Goal: Information Seeking & Learning: Learn about a topic

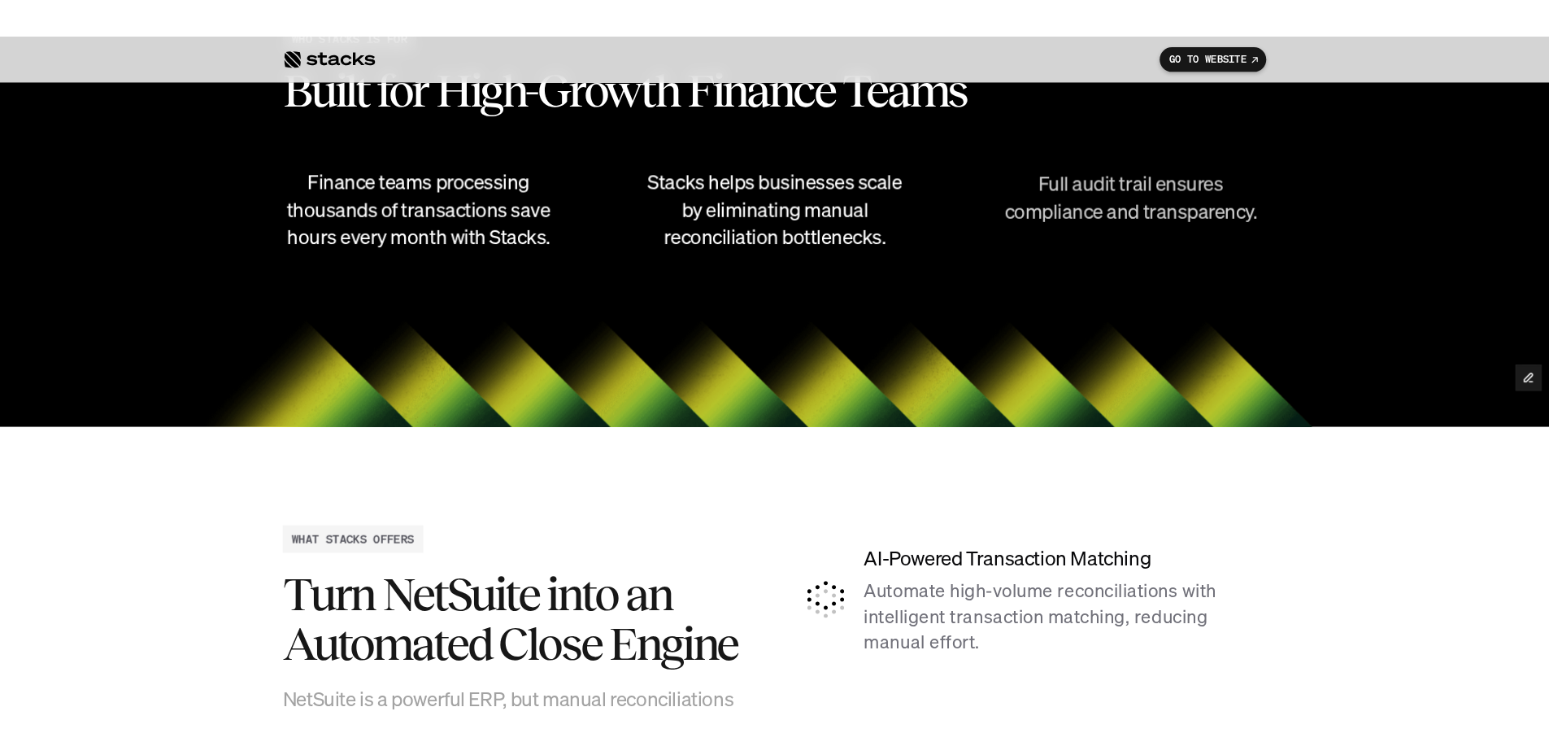
scroll to position [4000, 0]
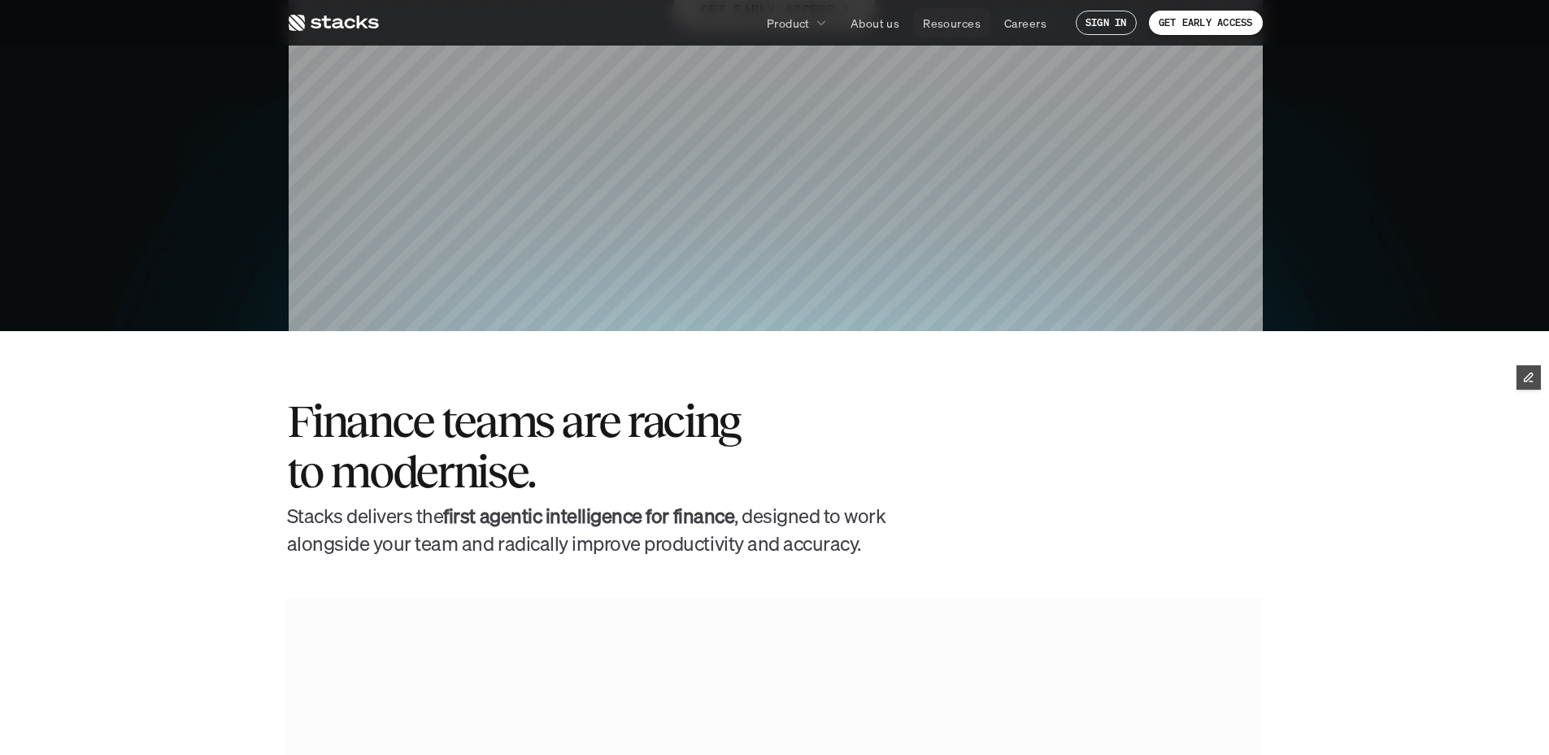
click at [950, 22] on p "Resources" at bounding box center [952, 23] width 58 height 17
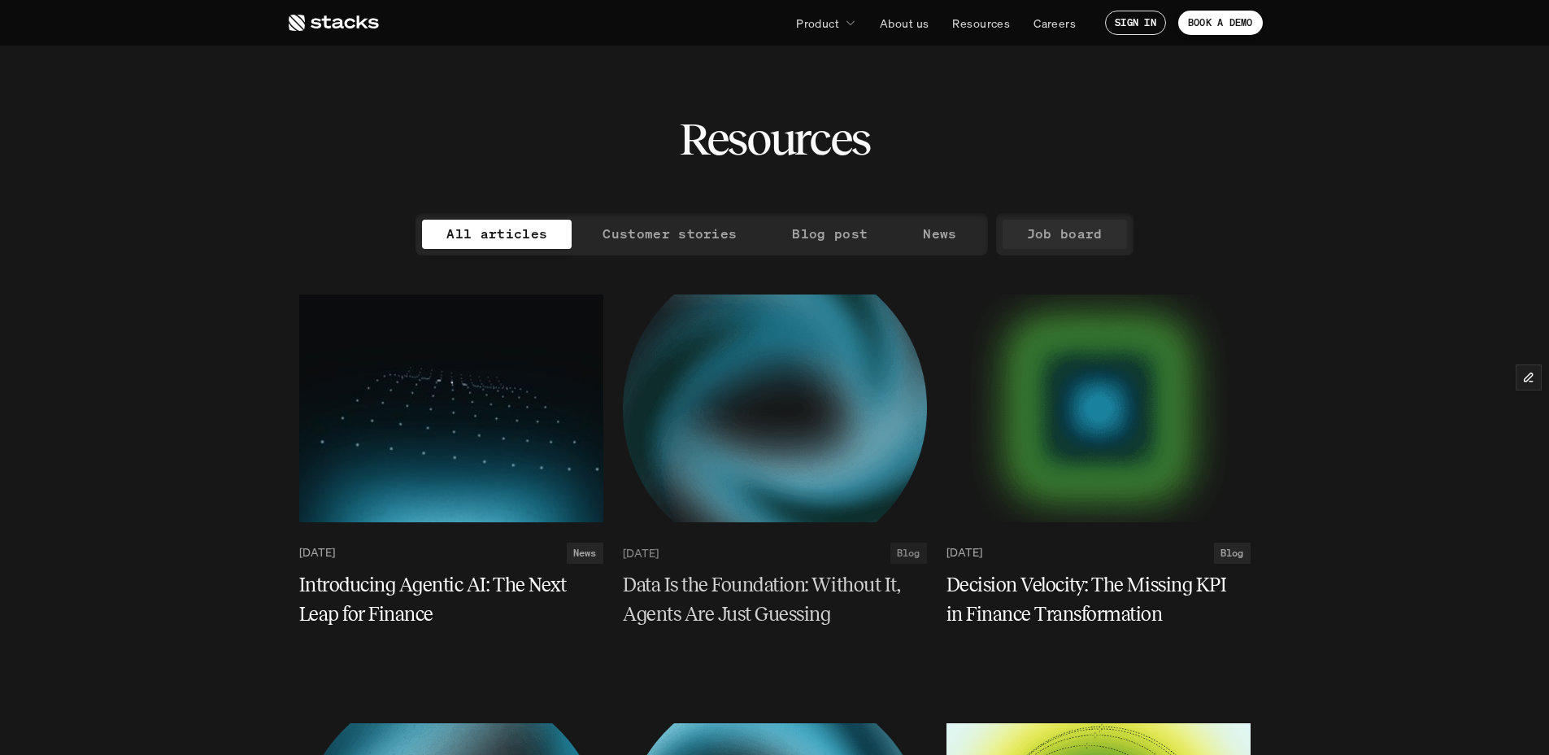
click at [1045, 237] on p "Job board" at bounding box center [1065, 234] width 76 height 24
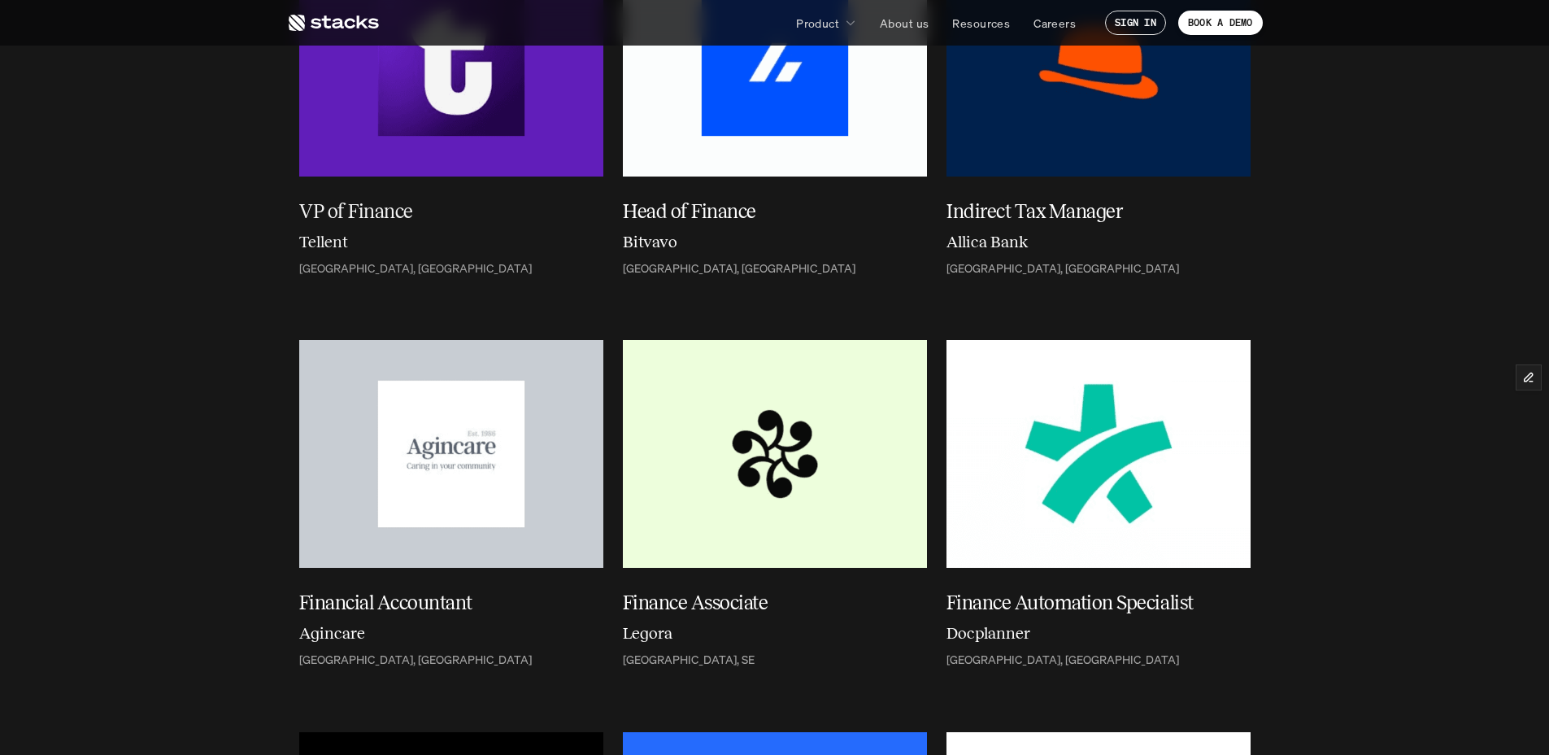
scroll to position [345, 0]
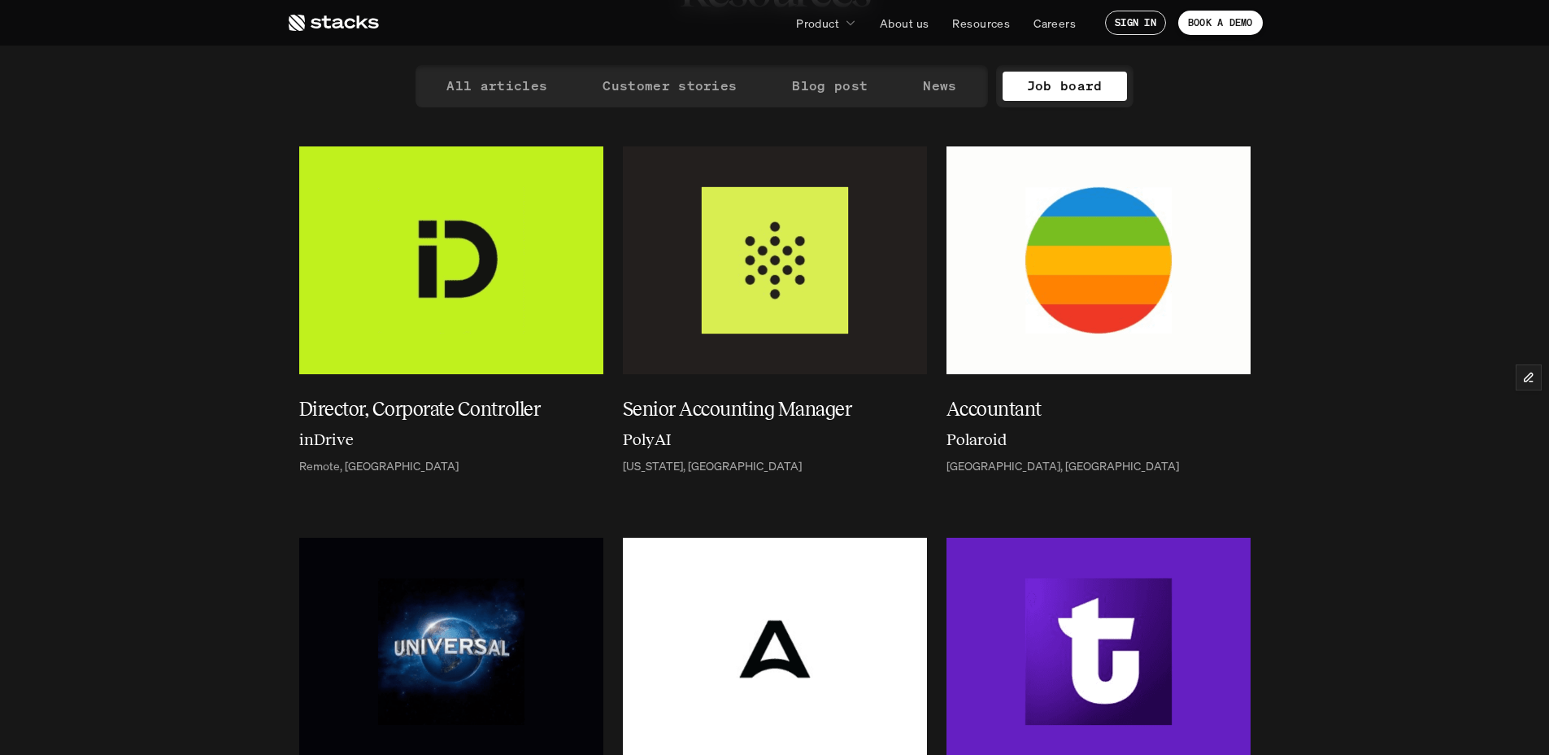
scroll to position [322, 0]
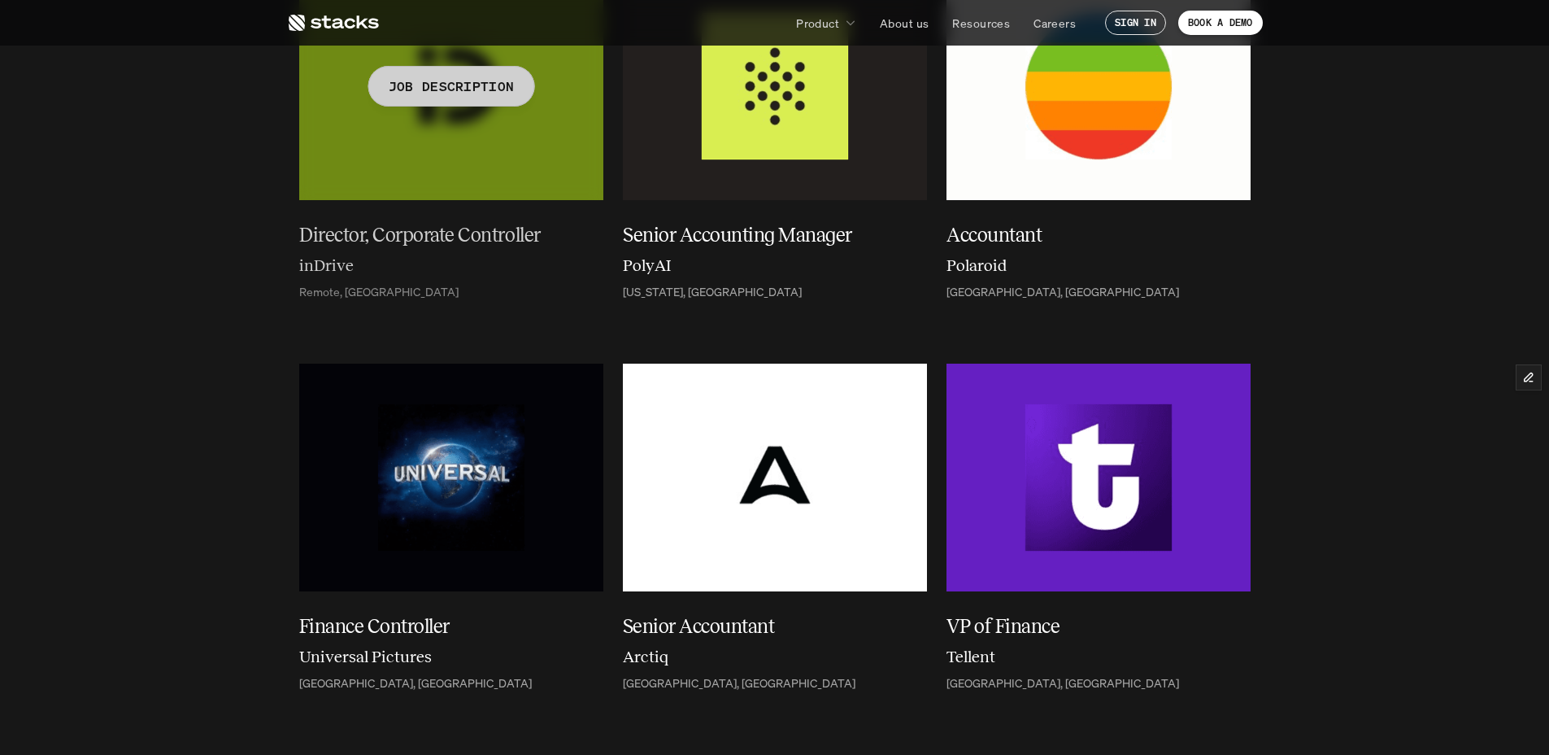
click at [303, 233] on h5 "Director, Corporate Controller" at bounding box center [441, 234] width 285 height 29
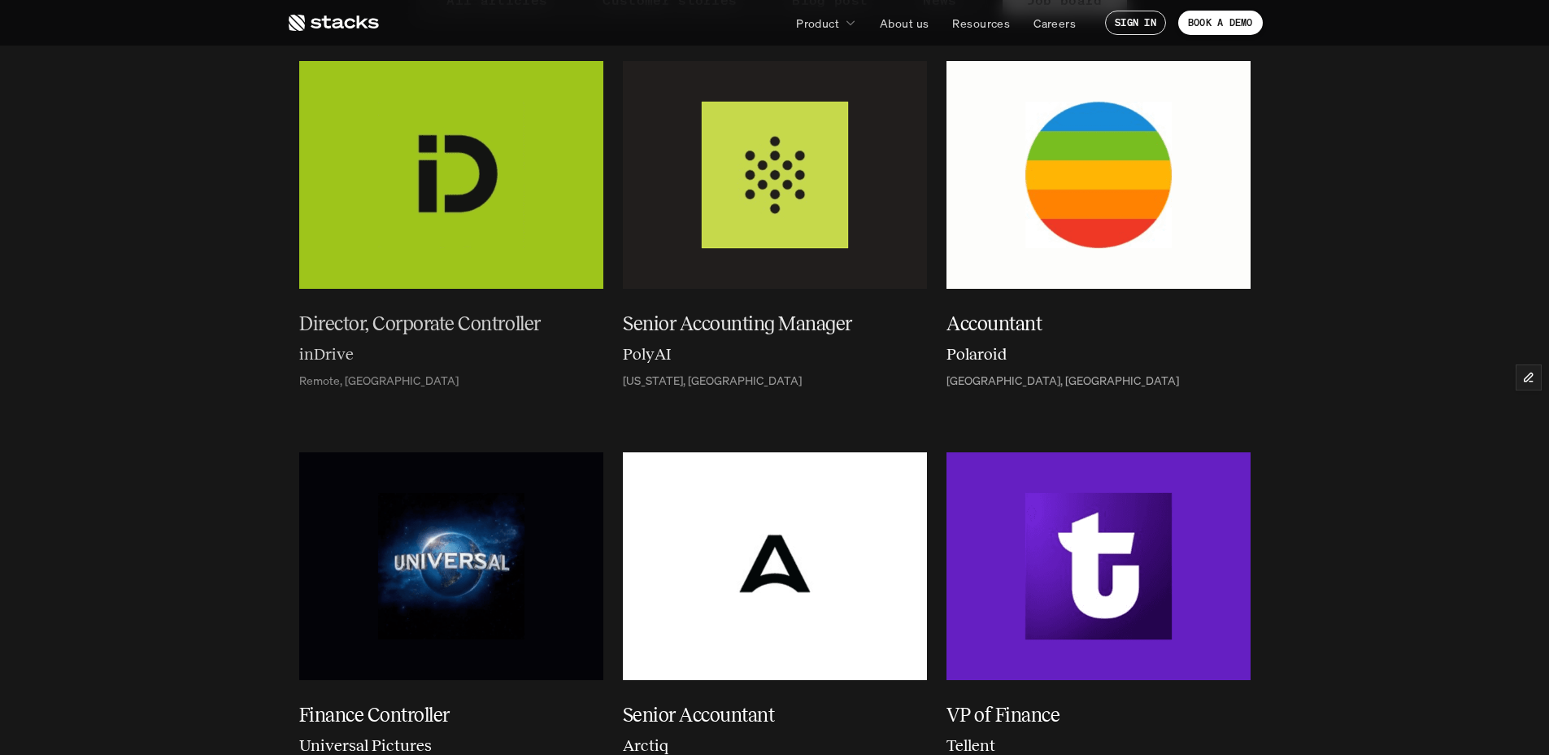
scroll to position [0, 0]
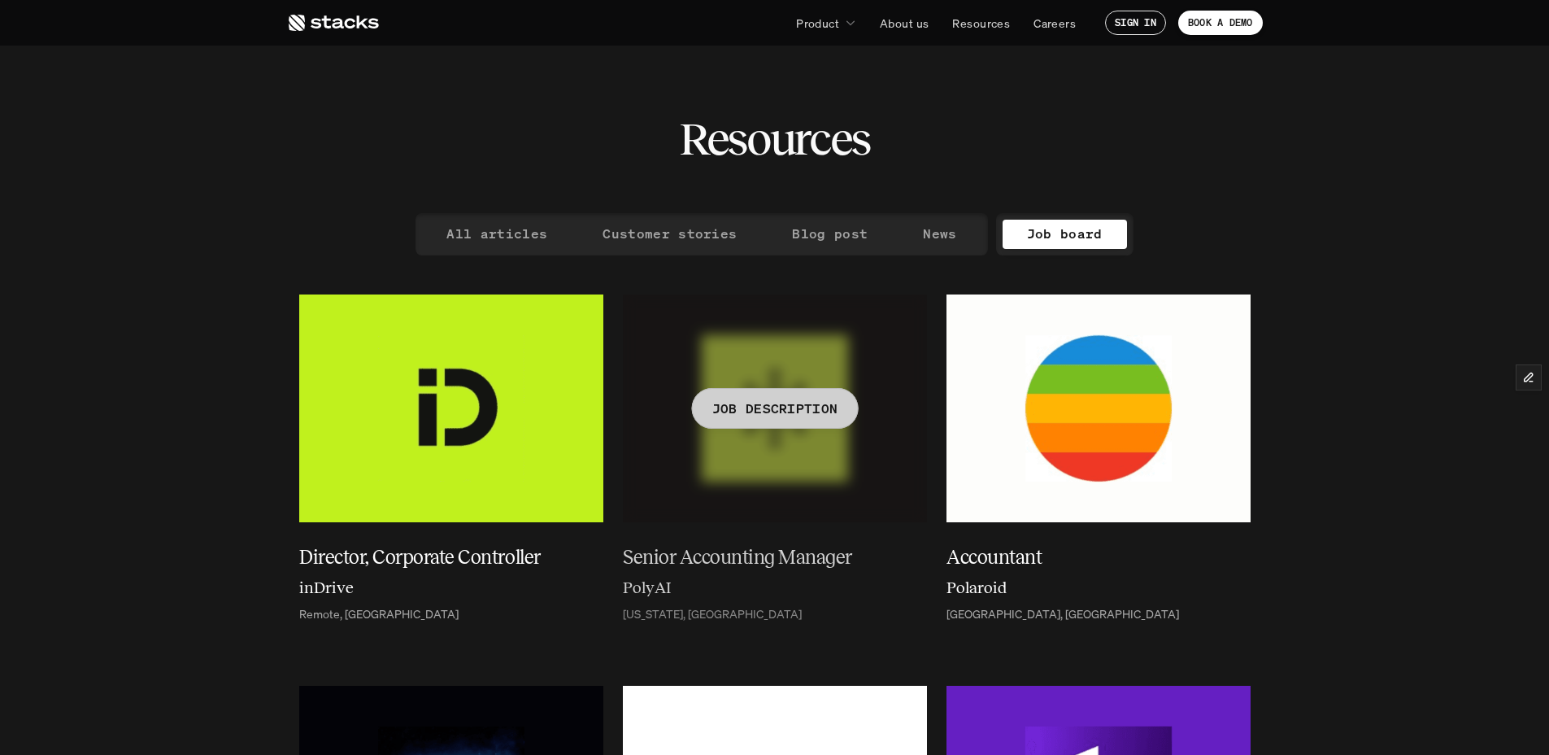
click at [658, 564] on h5 "Senior Accounting Manager" at bounding box center [765, 556] width 285 height 29
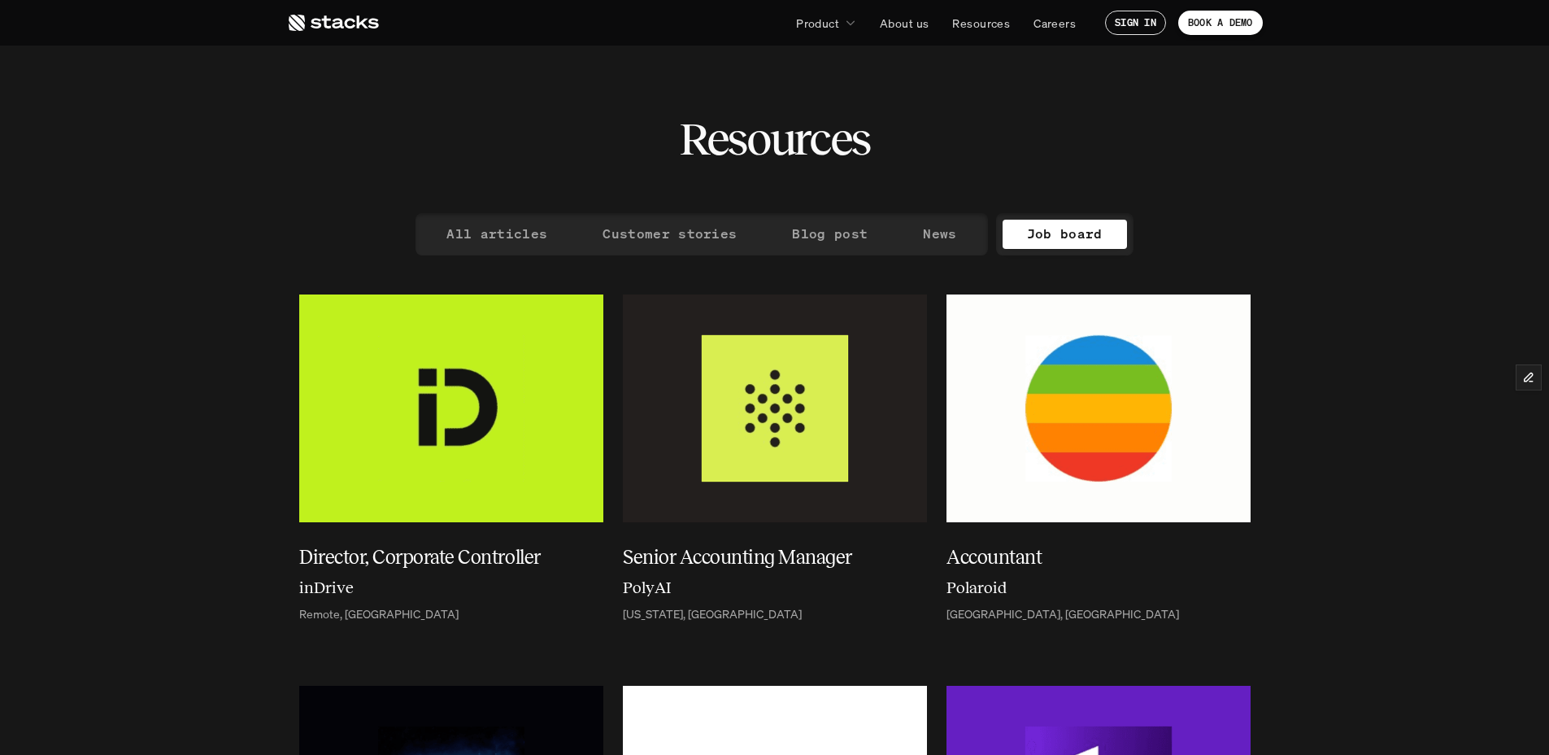
click at [1040, 449] on img at bounding box center [1098, 408] width 304 height 228
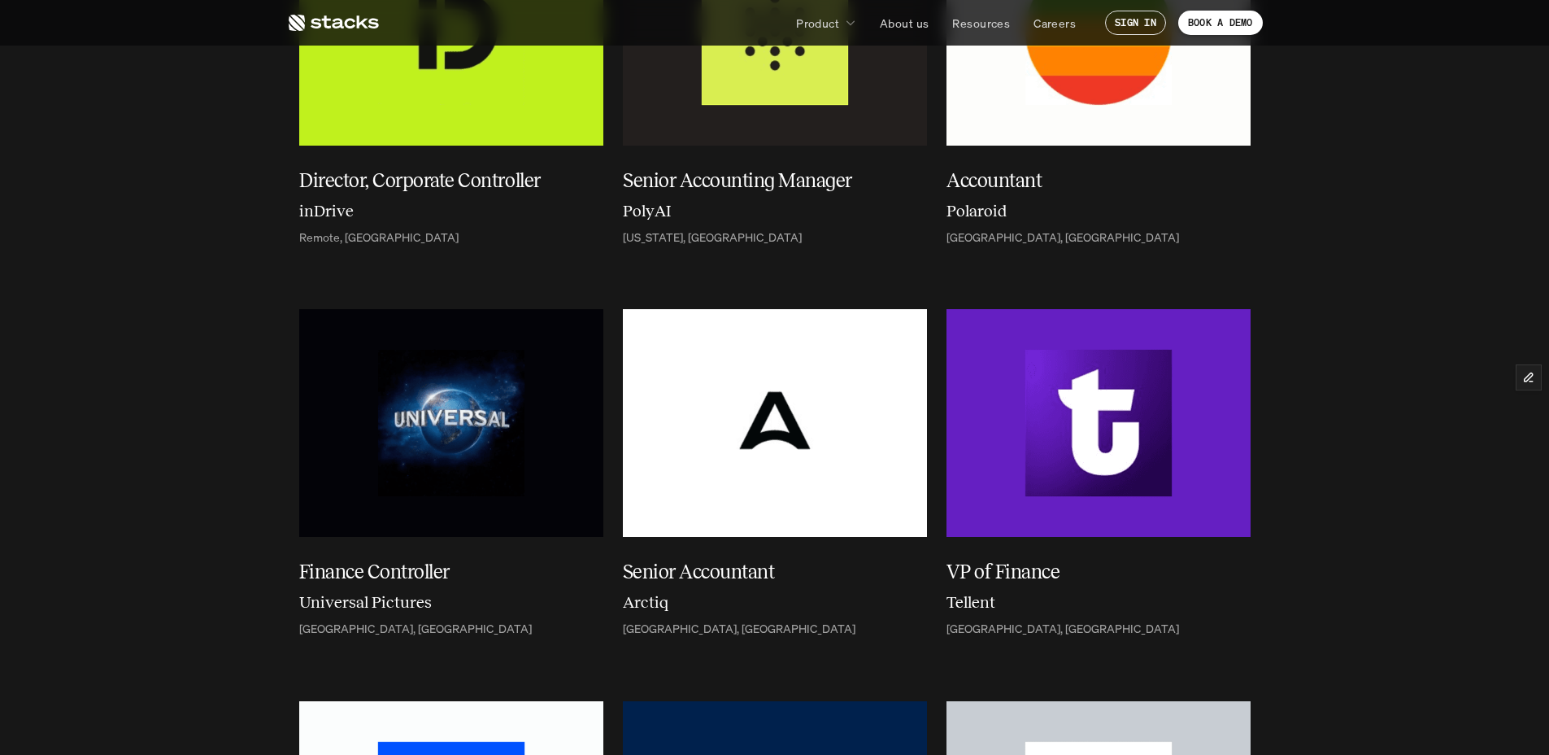
scroll to position [390, 0]
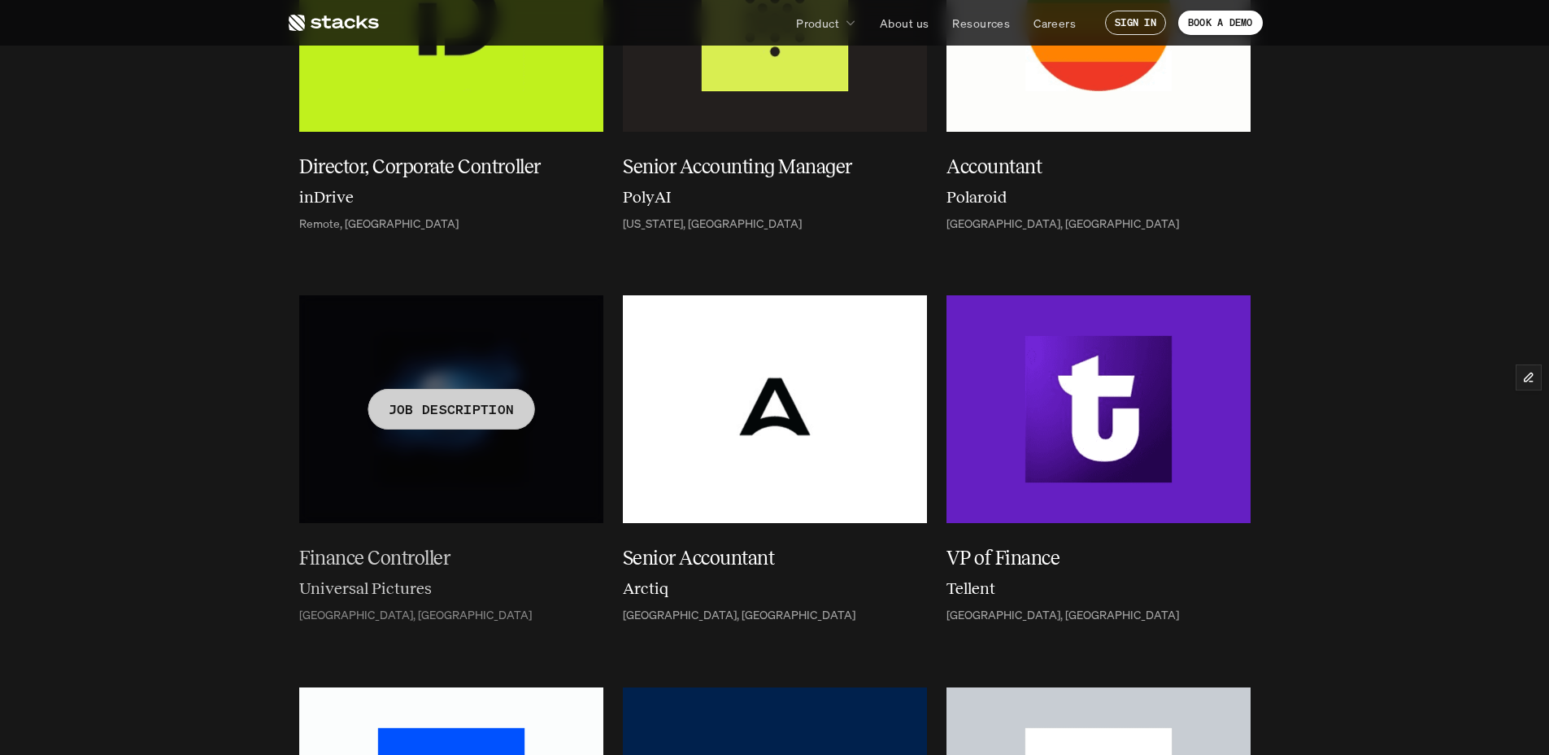
click at [415, 514] on div at bounding box center [451, 409] width 304 height 228
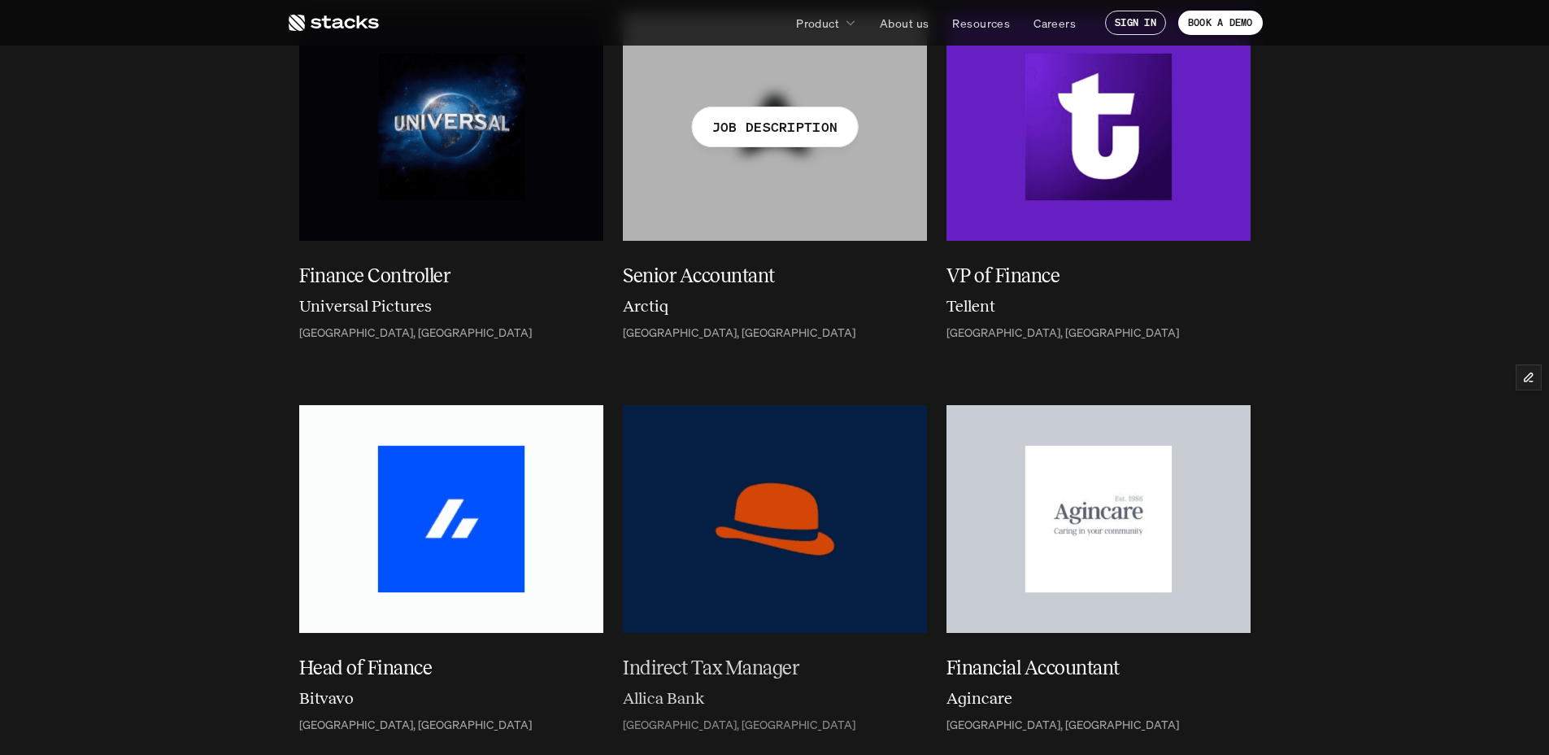
scroll to position [614, 0]
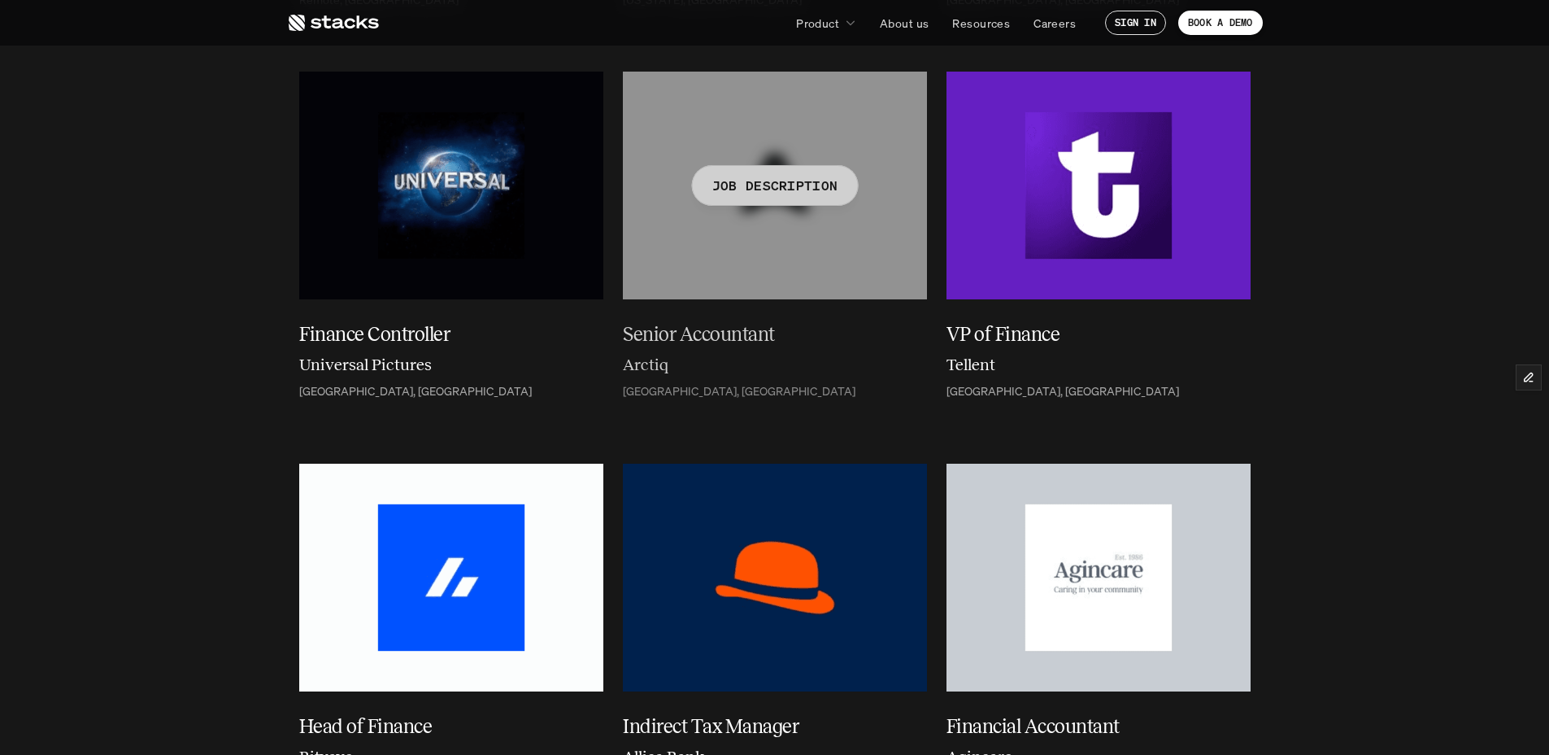
click at [805, 266] on div at bounding box center [775, 186] width 304 height 228
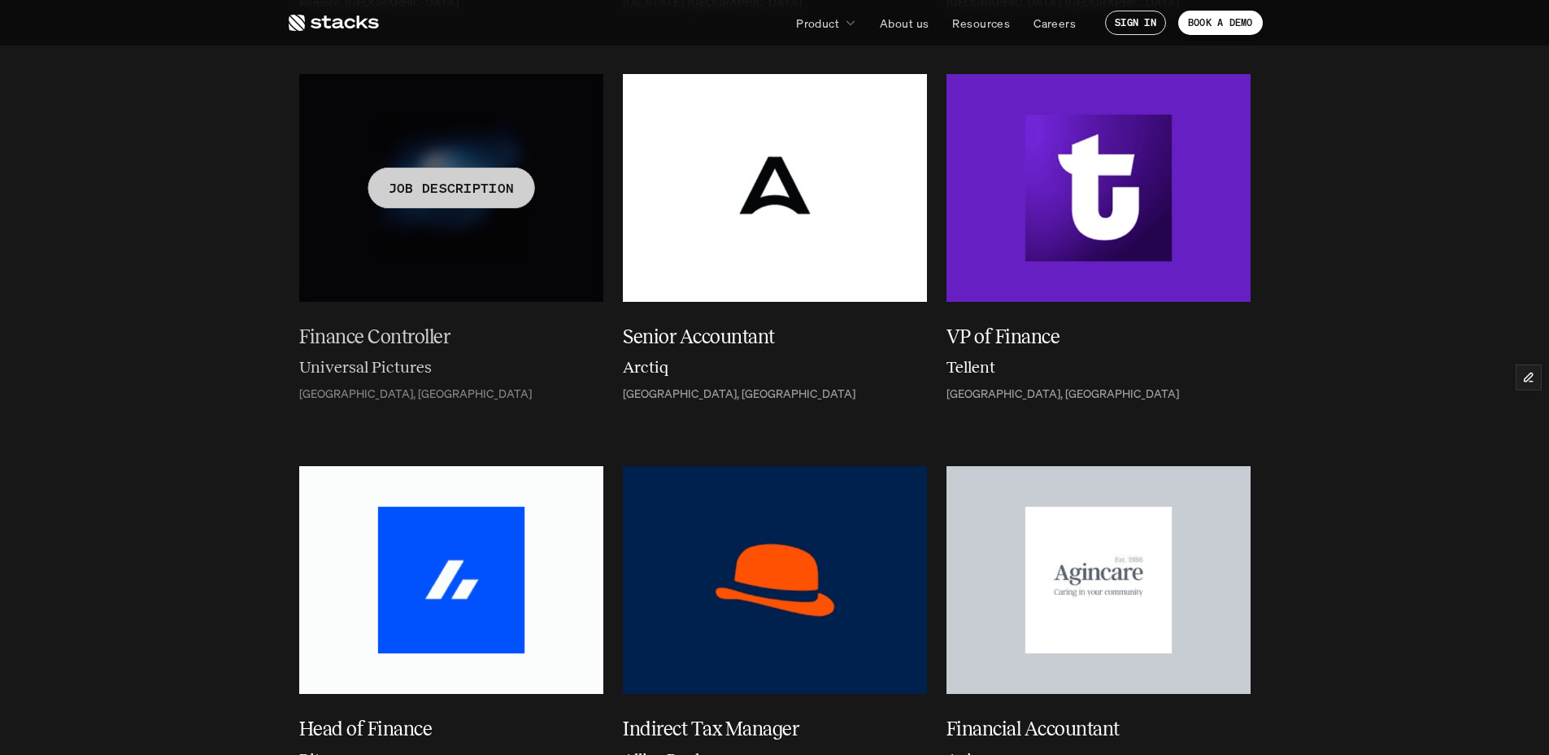
scroll to position [611, 0]
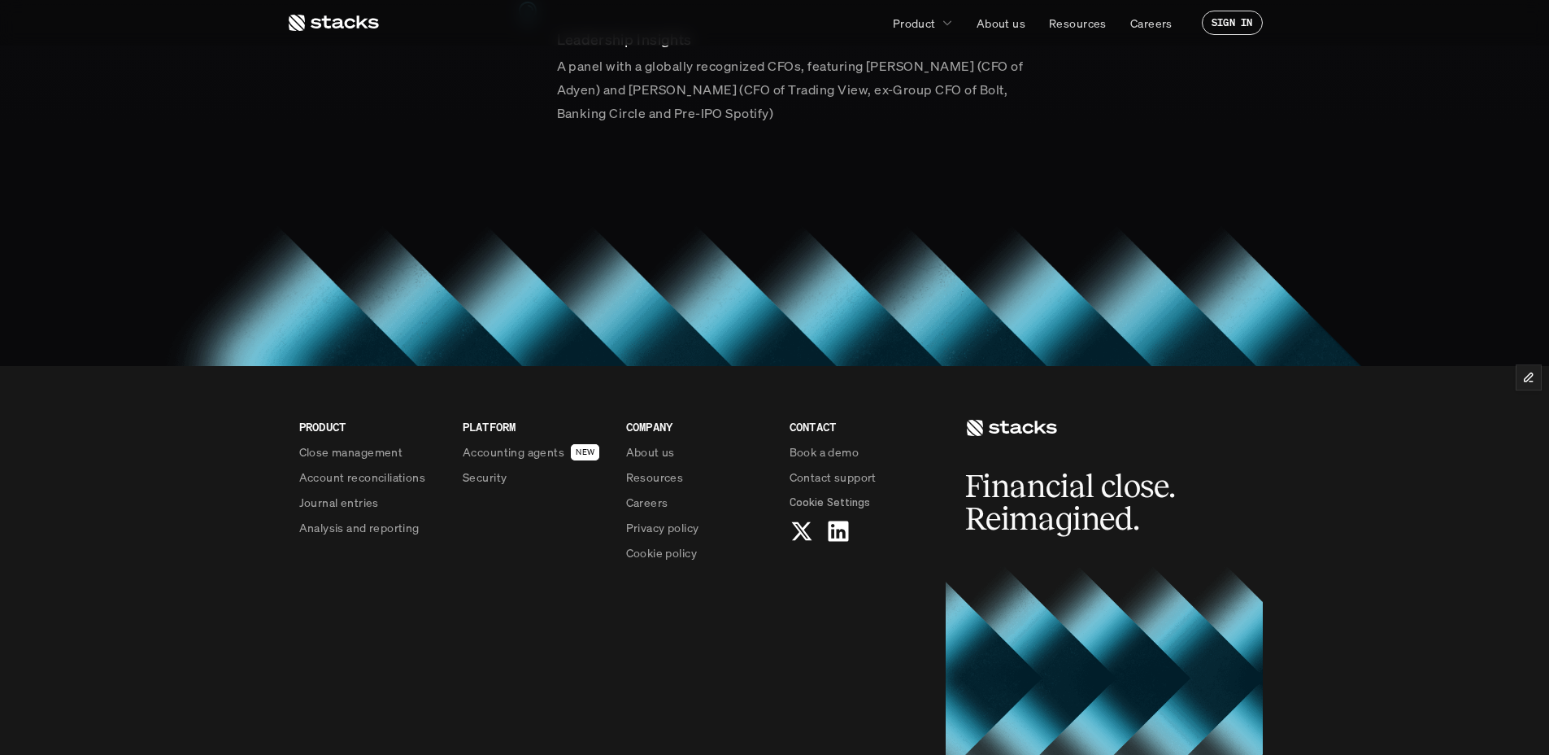
scroll to position [1256, 0]
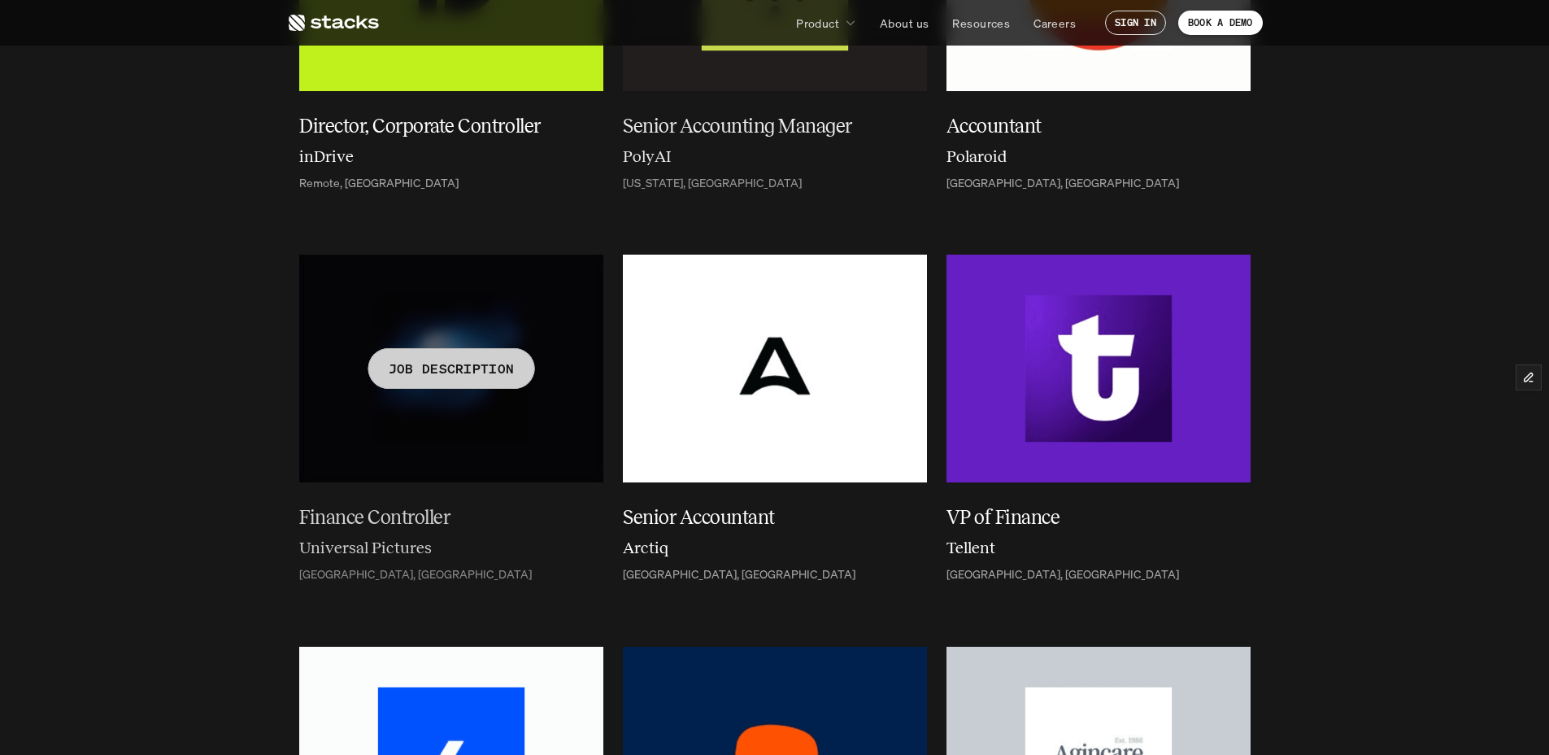
scroll to position [354, 0]
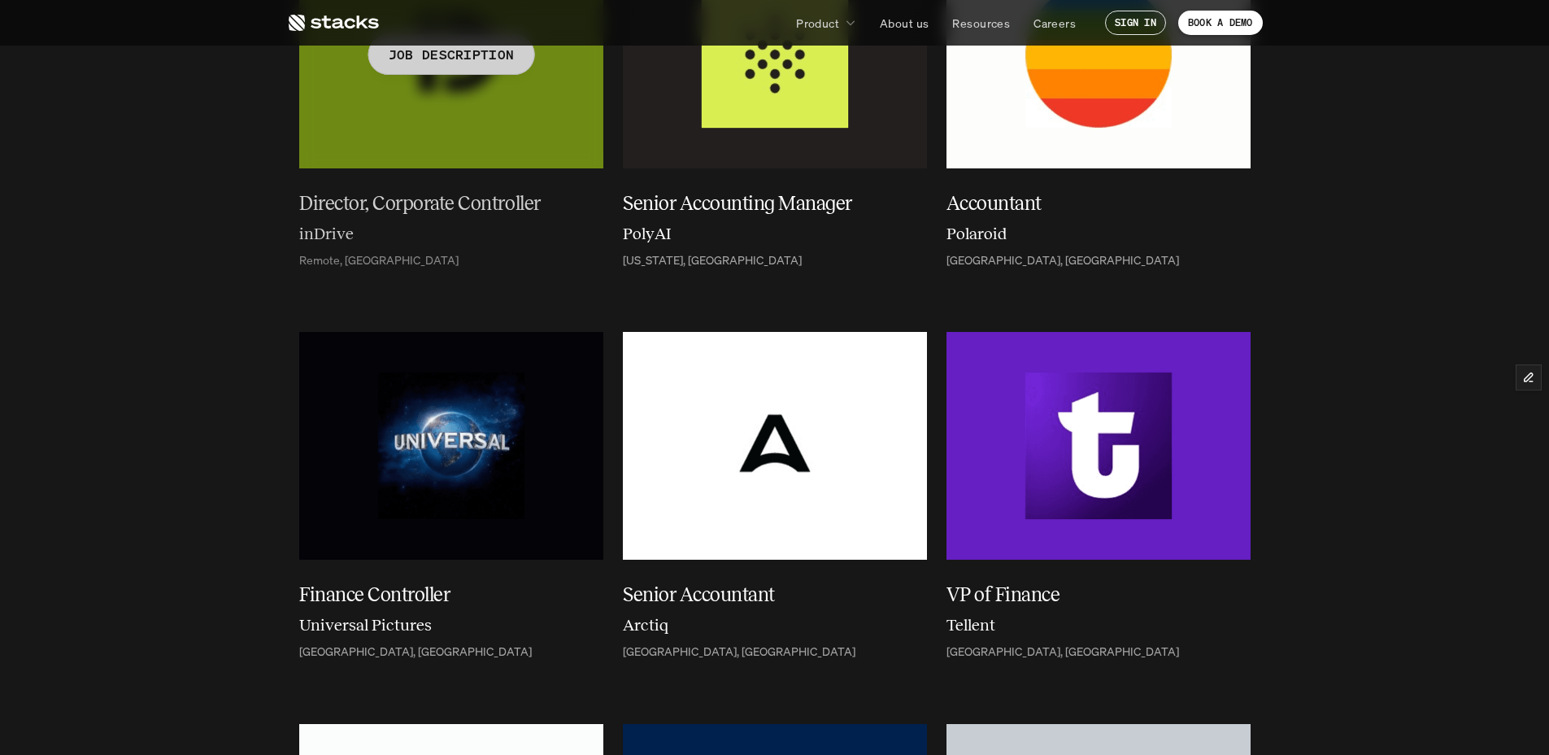
click at [372, 209] on h5 "Director, Corporate Controller" at bounding box center [441, 203] width 285 height 29
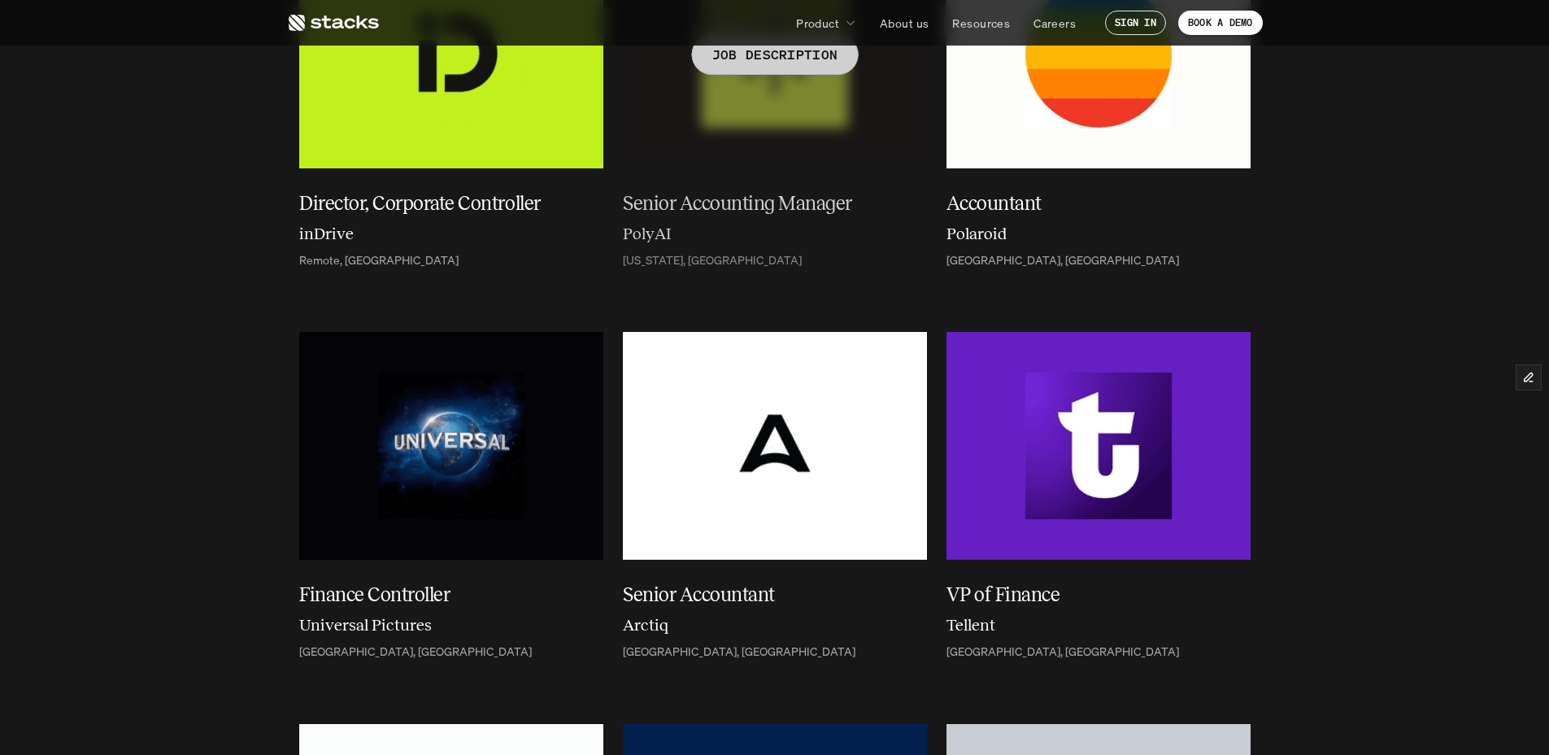
click at [739, 205] on h5 "Senior Accounting Manager" at bounding box center [765, 203] width 285 height 29
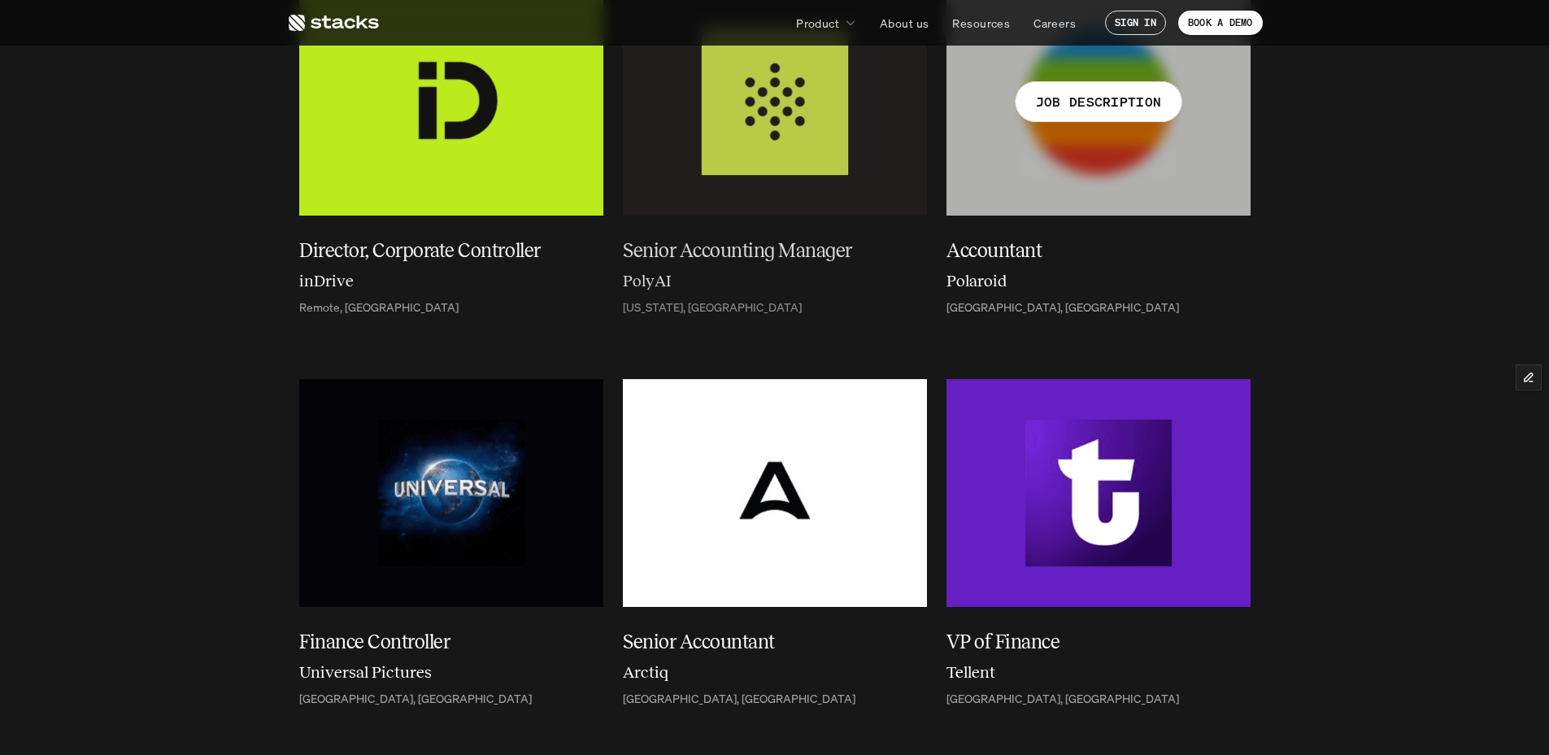
scroll to position [289, 0]
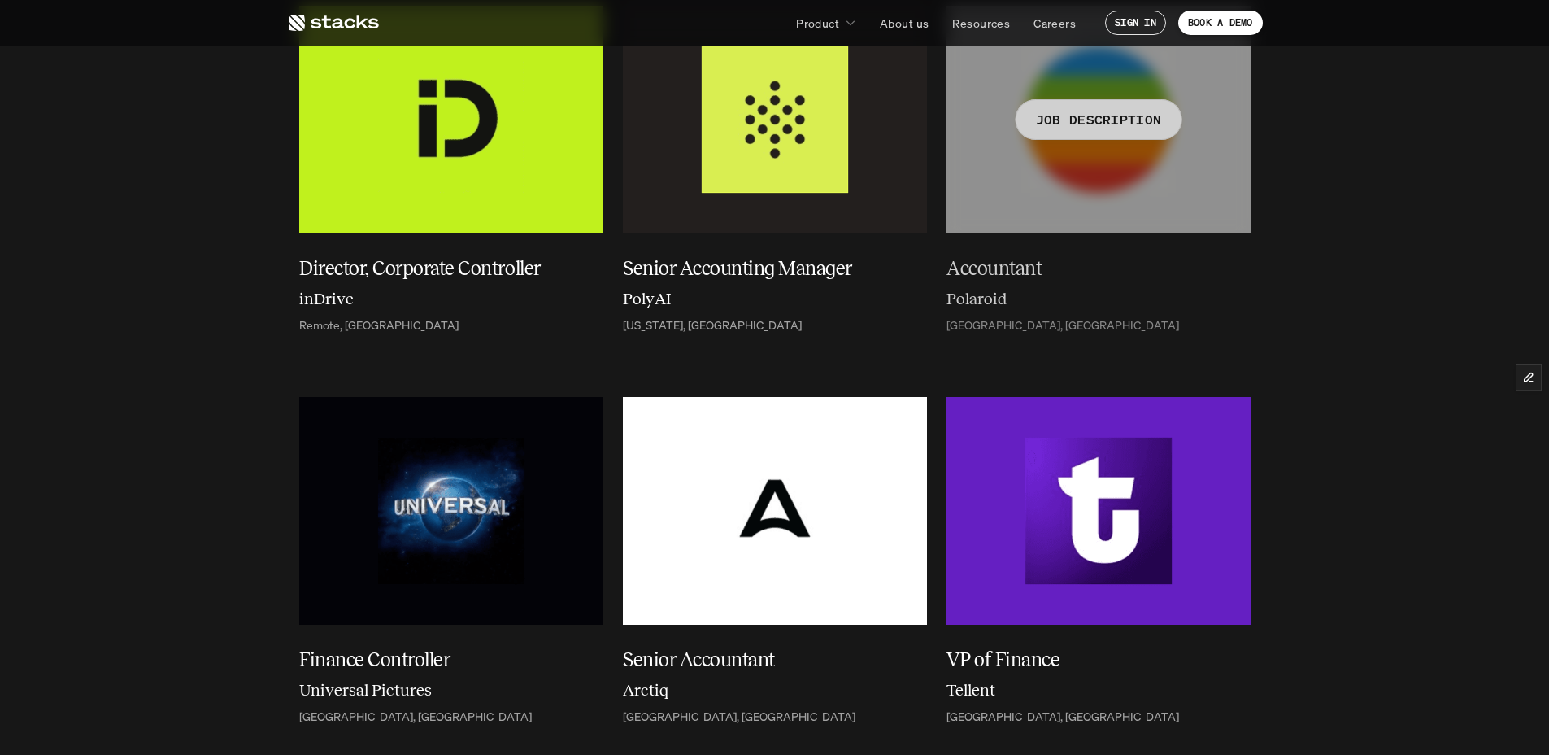
click at [995, 266] on h5 "Accountant" at bounding box center [1088, 268] width 285 height 29
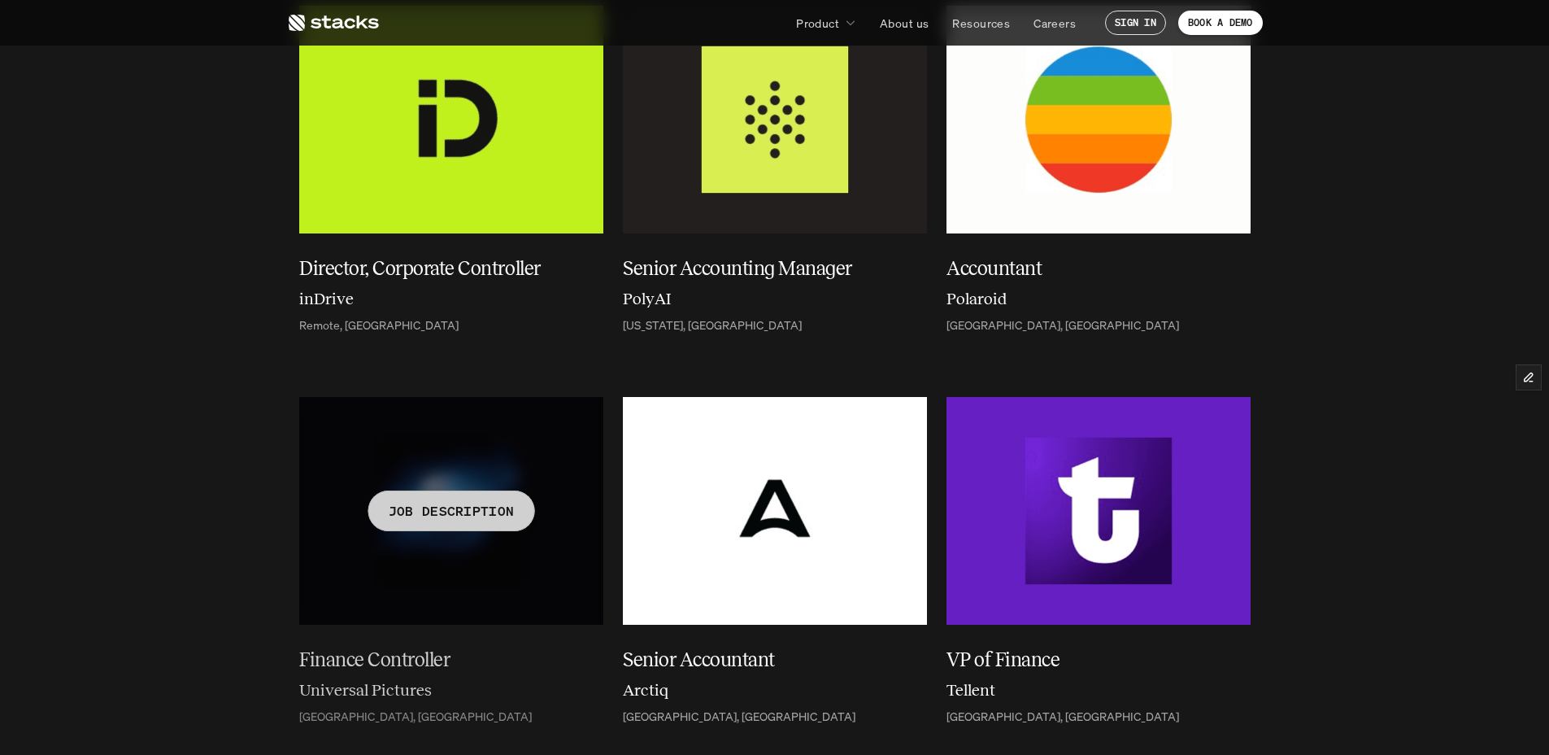
click at [366, 655] on h5 "Finance Controller" at bounding box center [441, 659] width 285 height 29
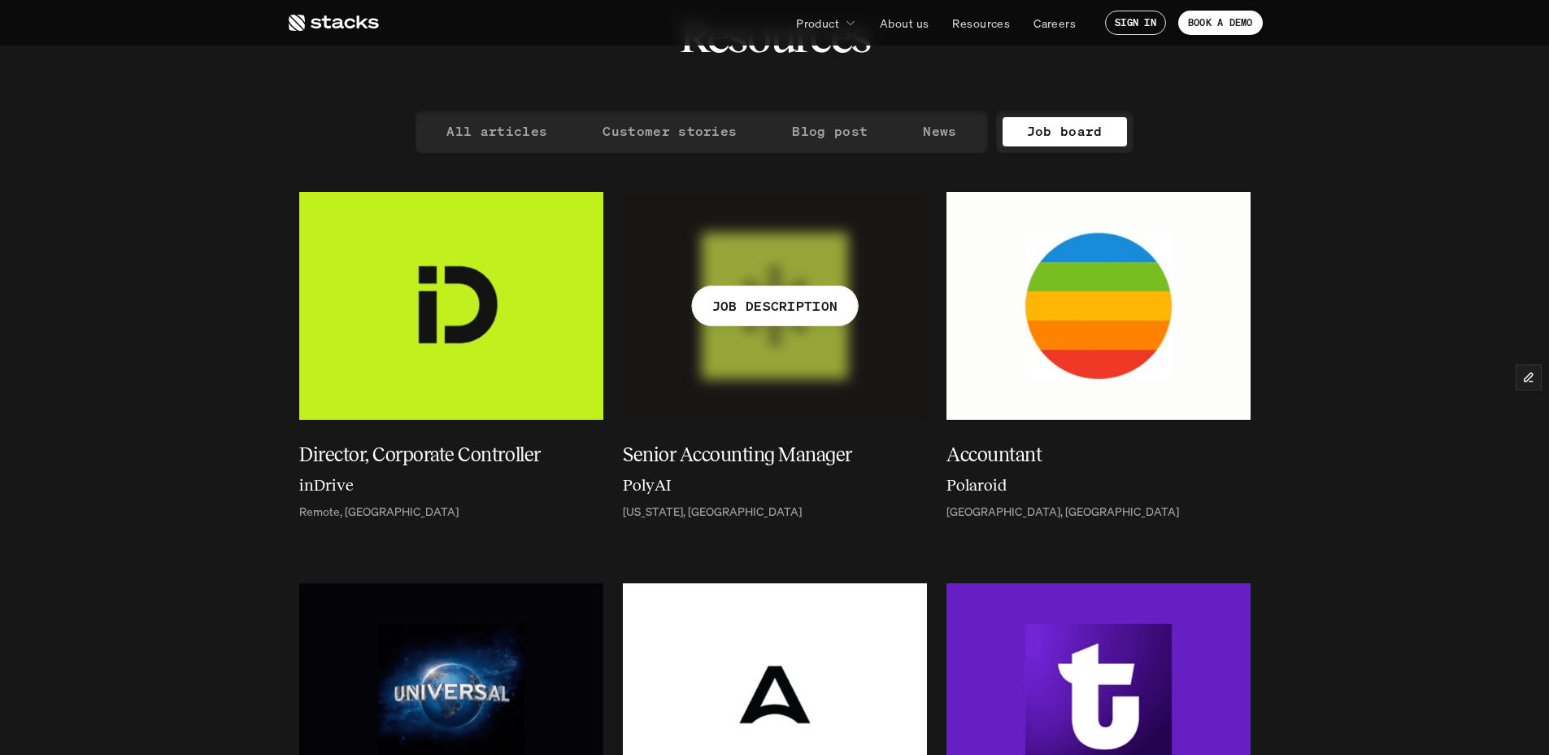
scroll to position [0, 0]
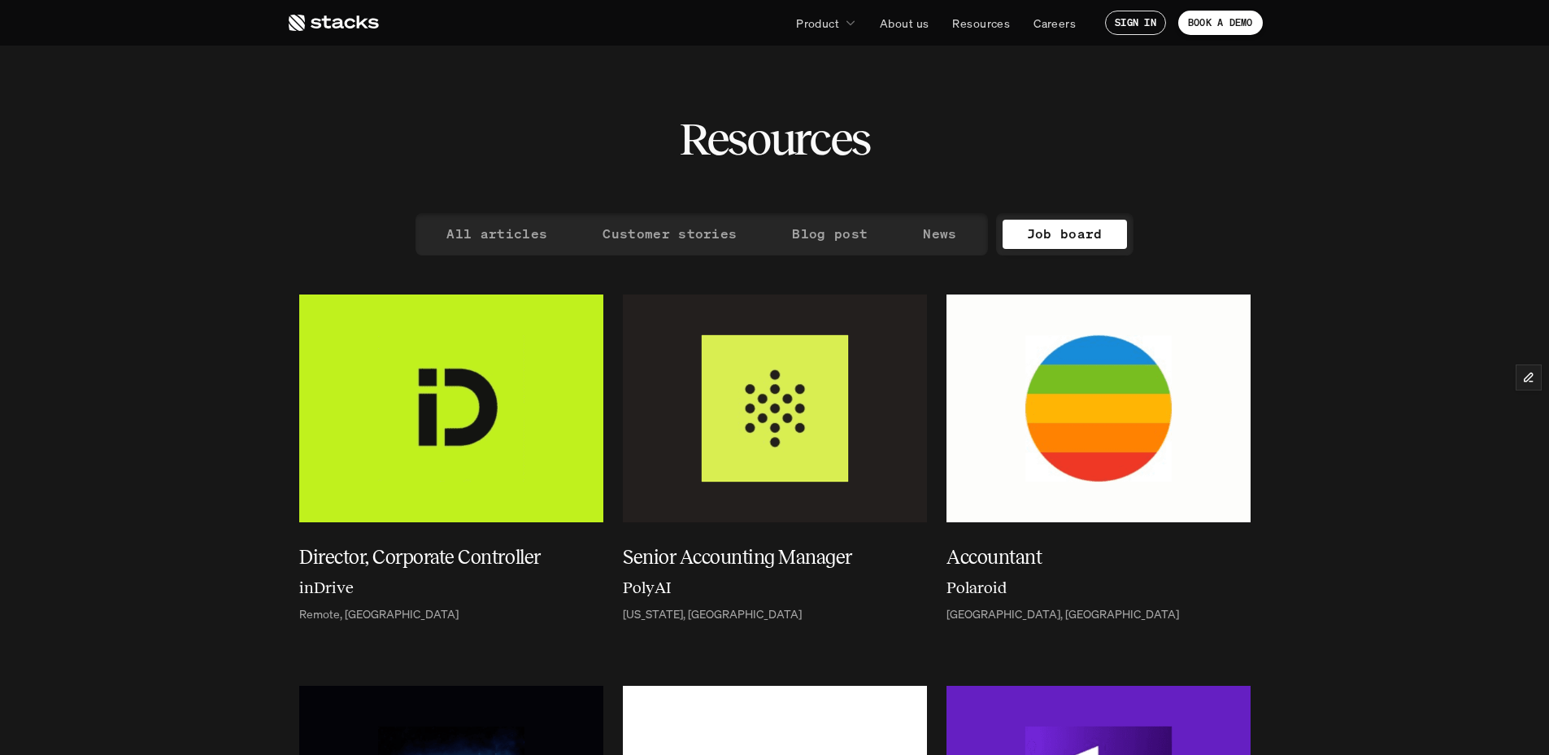
click at [356, 25] on use at bounding box center [334, 23] width 90 height 16
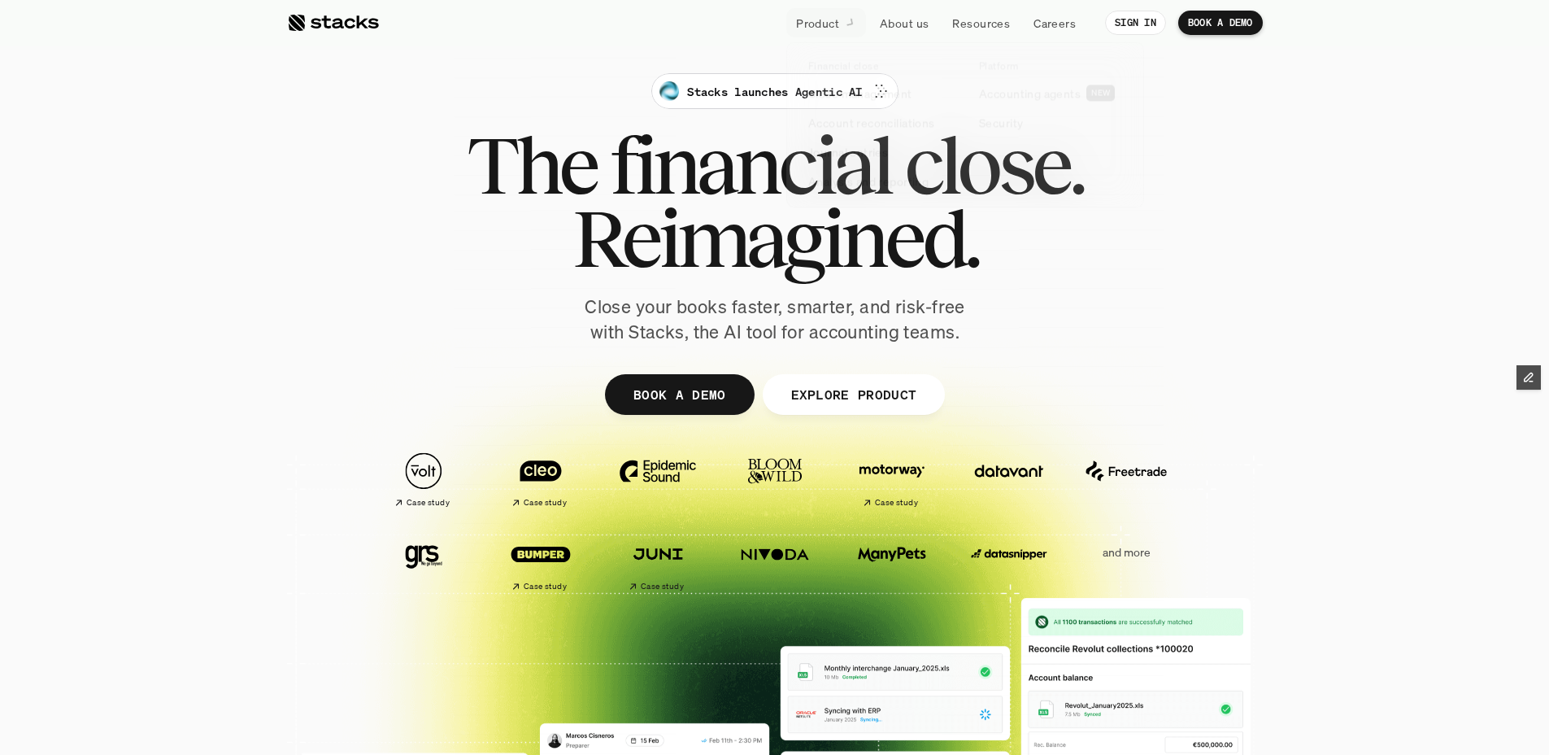
click at [1220, 279] on div "Stacks launches Agentic AI The financial close. Reimagined. Close your books fa…" at bounding box center [775, 209] width 911 height 272
click at [751, 91] on p "Stacks launches Agentic AI" at bounding box center [774, 91] width 175 height 17
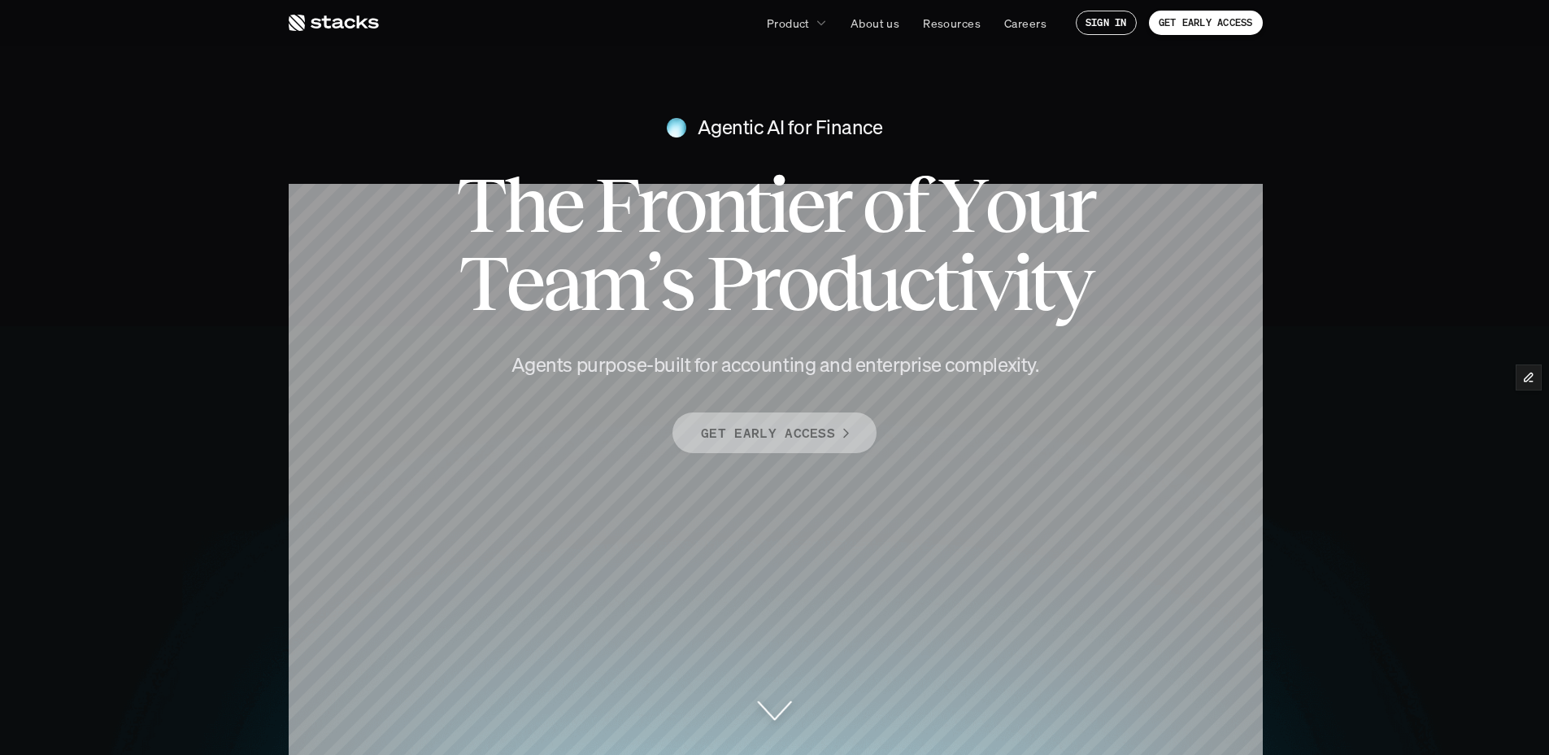
click at [788, 439] on p "GET EARLY ACCESS" at bounding box center [768, 433] width 134 height 24
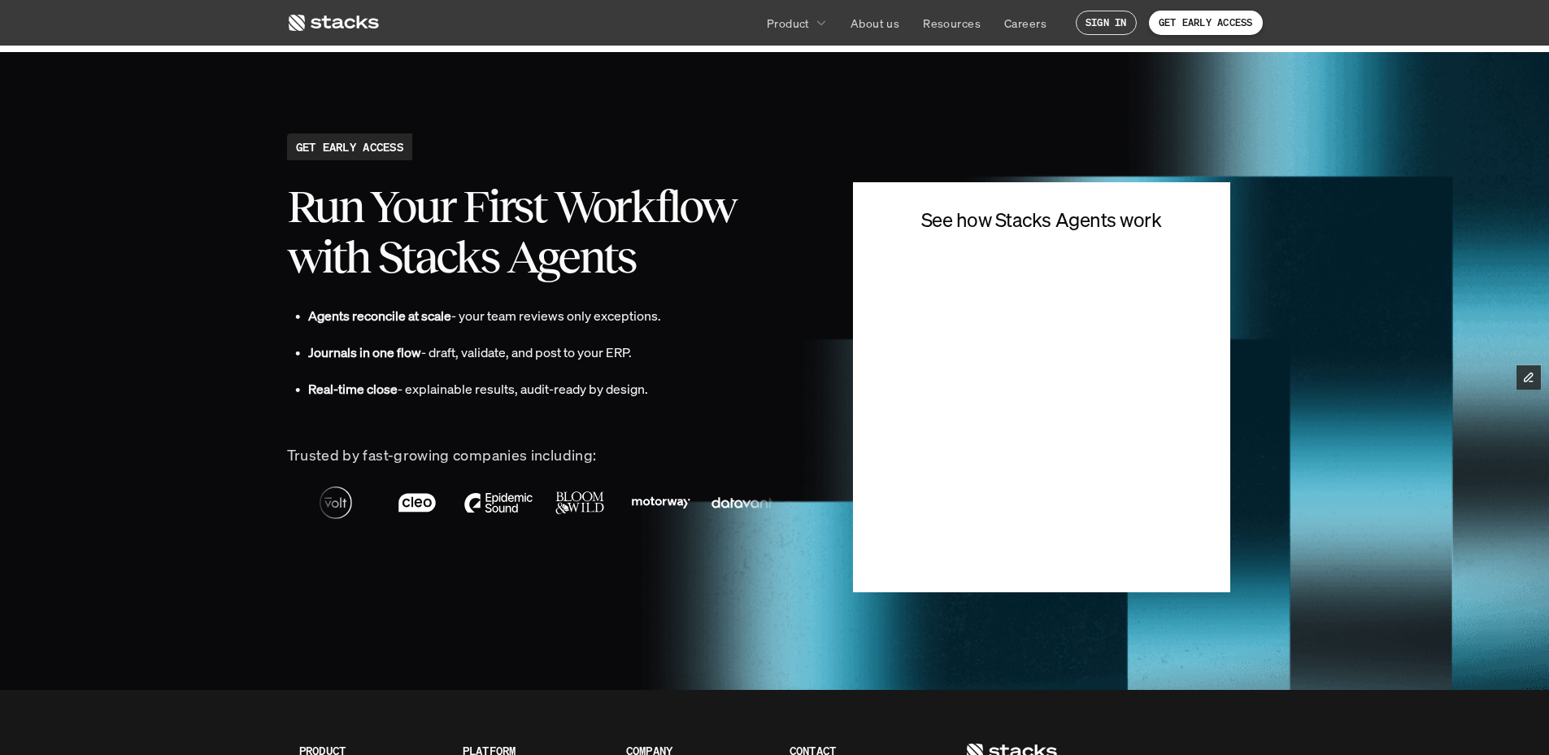
scroll to position [3631, 0]
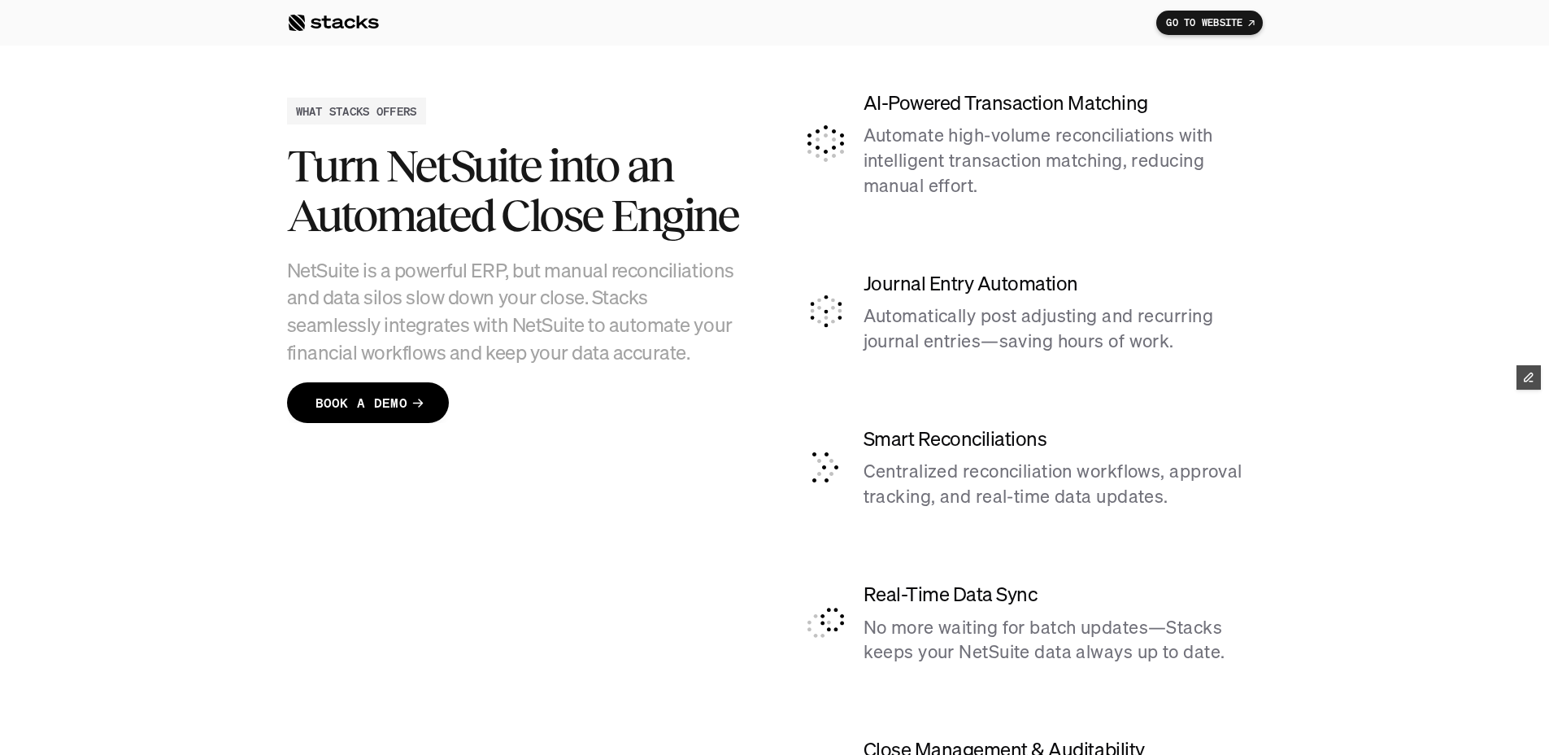
scroll to position [3996, 0]
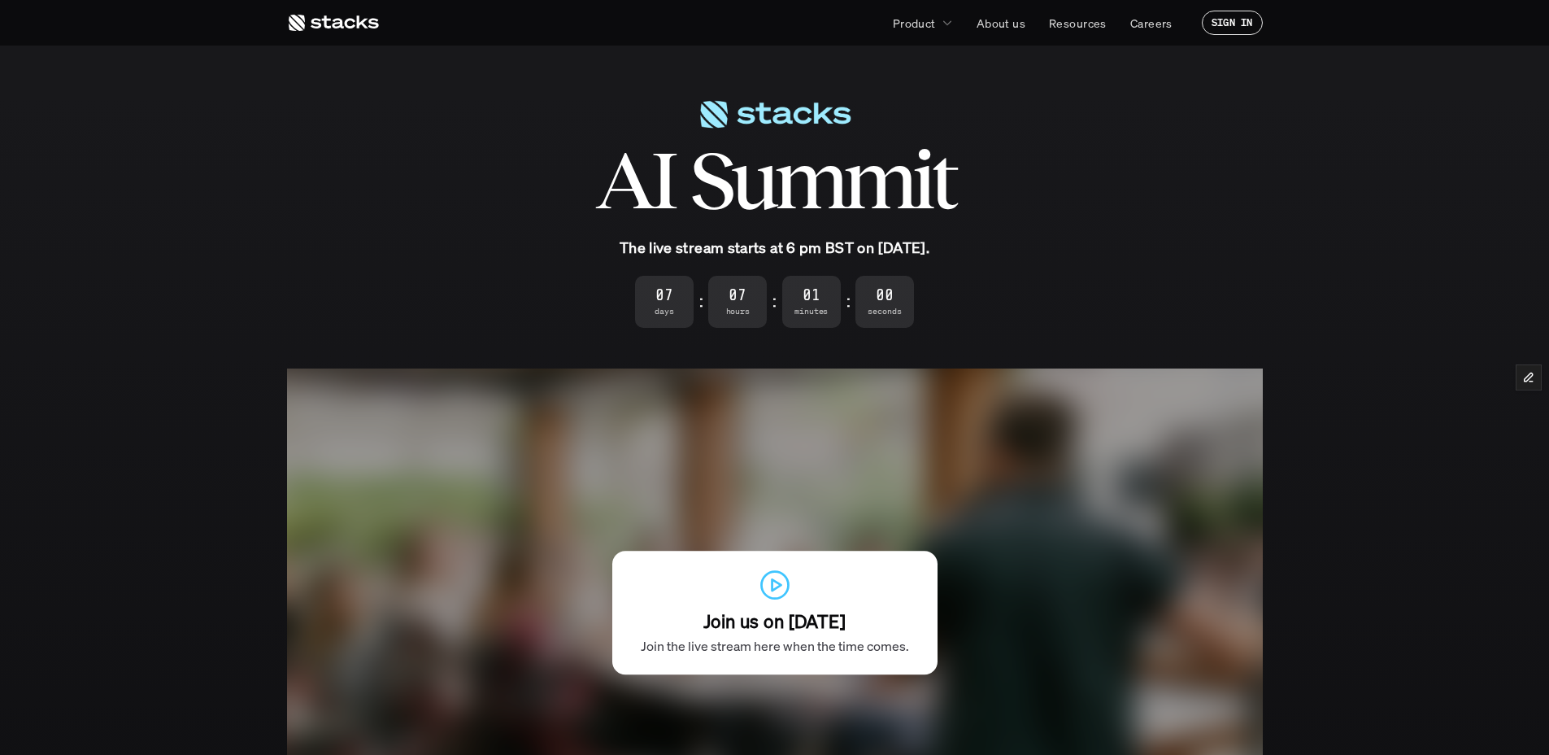
click at [1077, 198] on div "AI Summit" at bounding box center [775, 158] width 976 height 154
